Goal: Transaction & Acquisition: Obtain resource

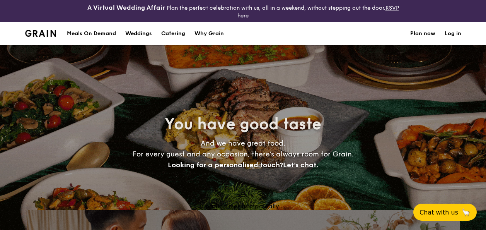
select select
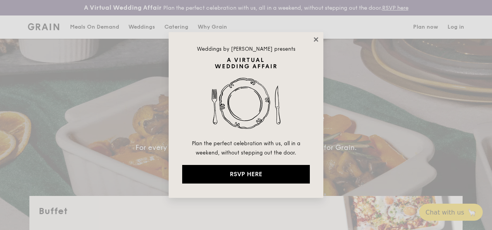
click at [315, 38] on icon at bounding box center [316, 39] width 4 height 4
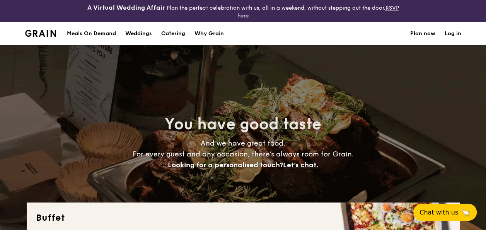
click at [91, 34] on div "Meals On Demand" at bounding box center [91, 33] width 49 height 23
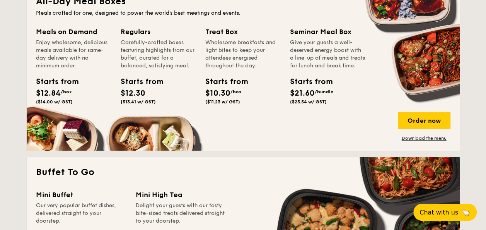
scroll to position [310, 0]
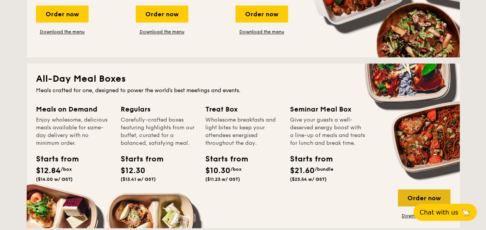
click at [405, 193] on div "Order now" at bounding box center [424, 197] width 53 height 17
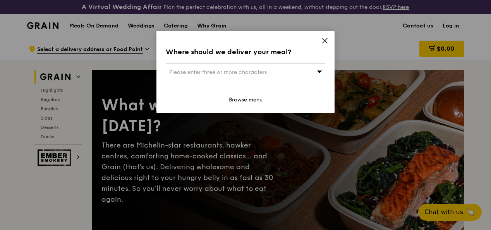
click at [322, 39] on icon at bounding box center [324, 40] width 7 height 7
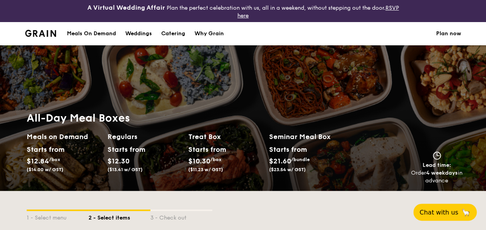
select select
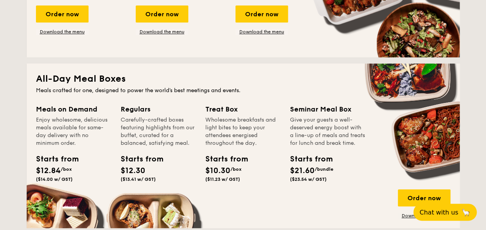
scroll to position [348, 0]
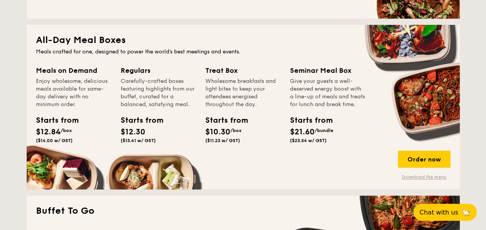
click at [442, 176] on link "Download the menu" at bounding box center [424, 177] width 53 height 6
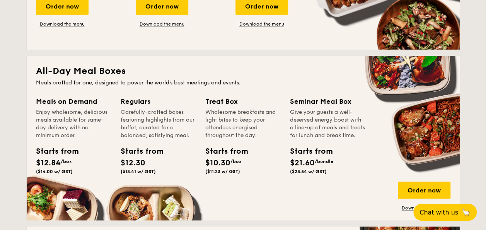
scroll to position [333, 0]
